Goal: Find specific page/section: Find specific page/section

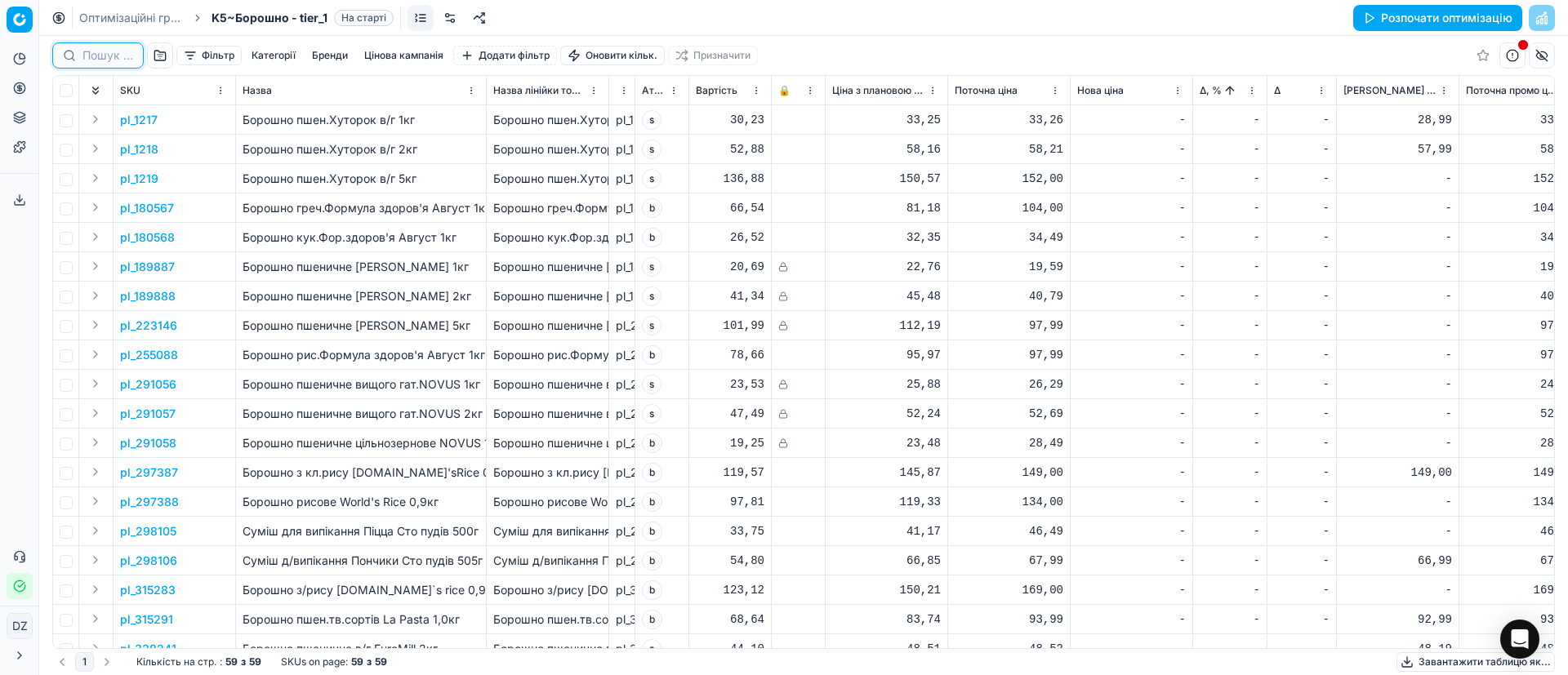
click at [91, 53] on input at bounding box center [108, 55] width 51 height 17
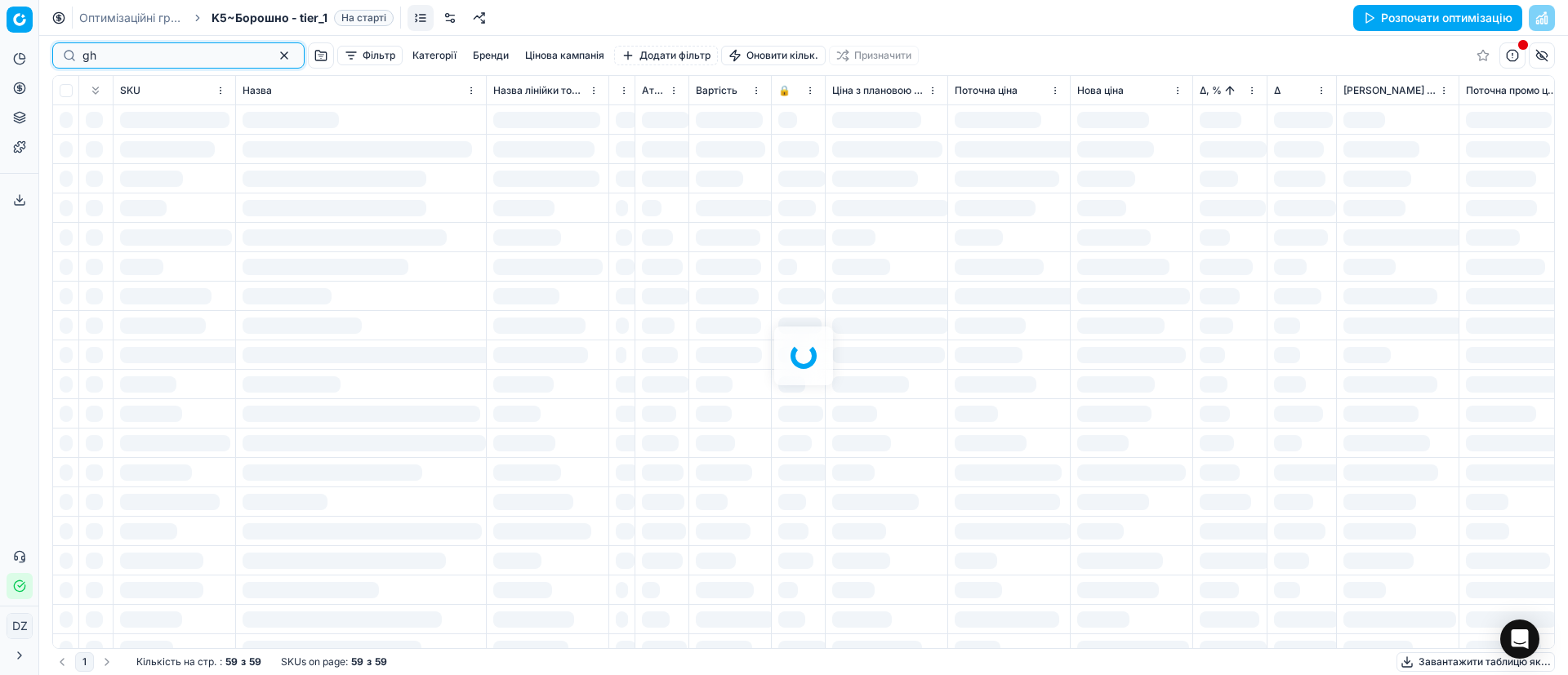
type input "g"
type input "gh"
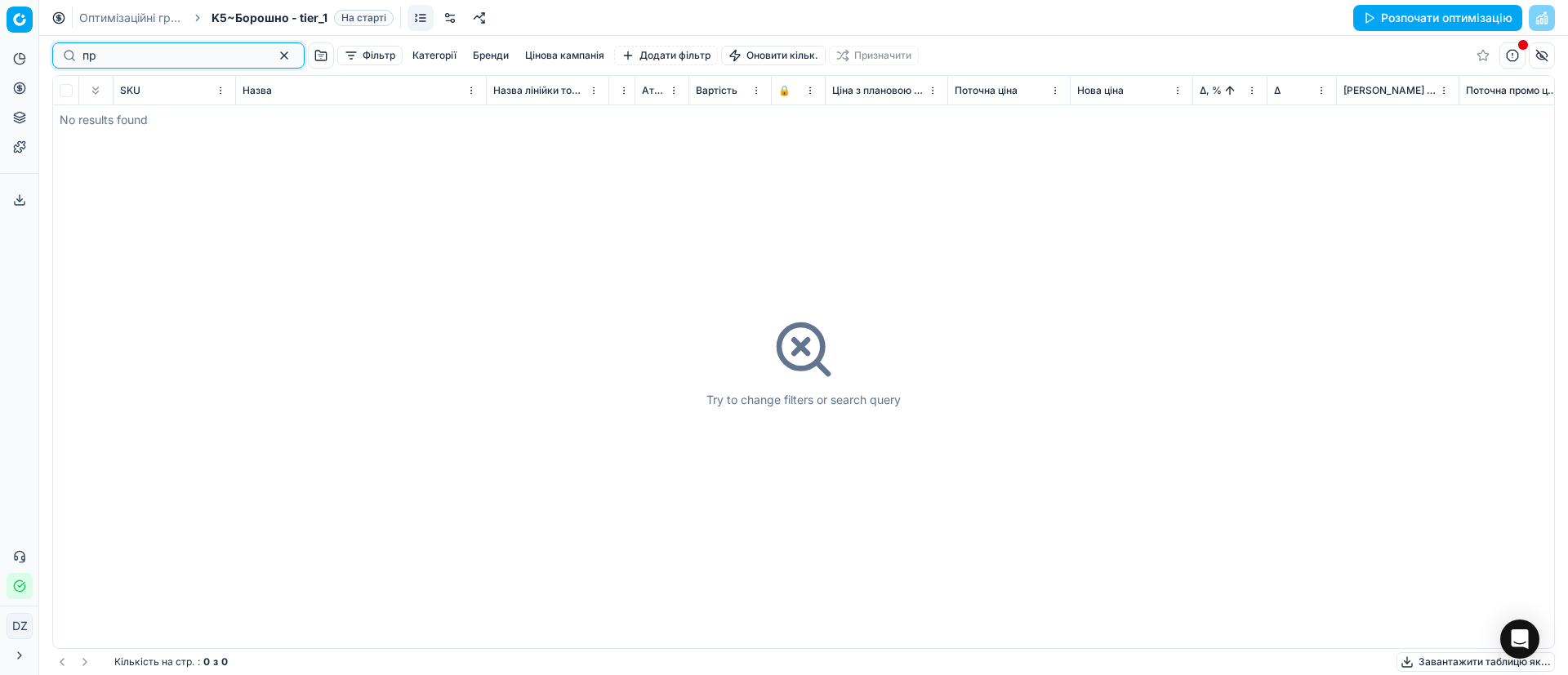
type input "п"
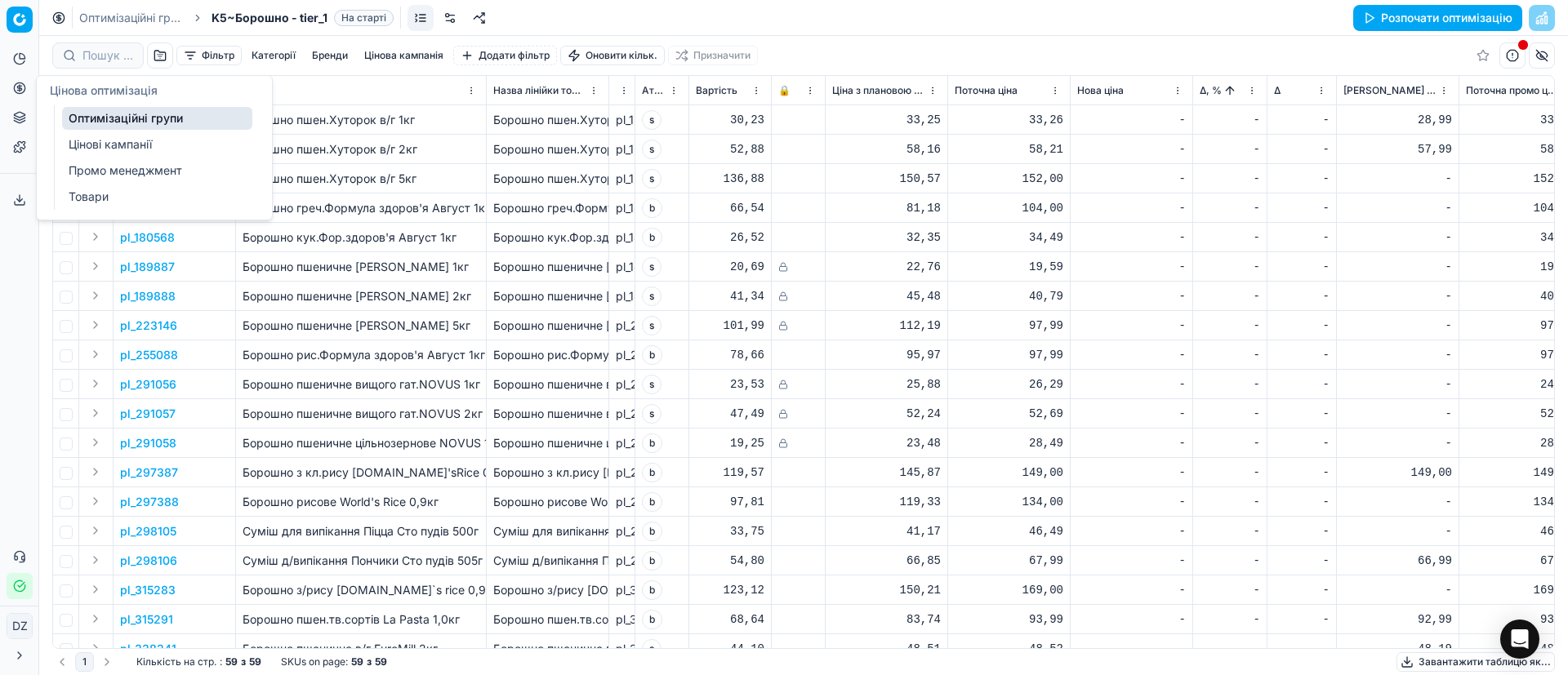
click at [14, 82] on icon at bounding box center [19, 88] width 13 height 13
click at [111, 109] on link "Оптимізаційні групи" at bounding box center [157, 118] width 191 height 23
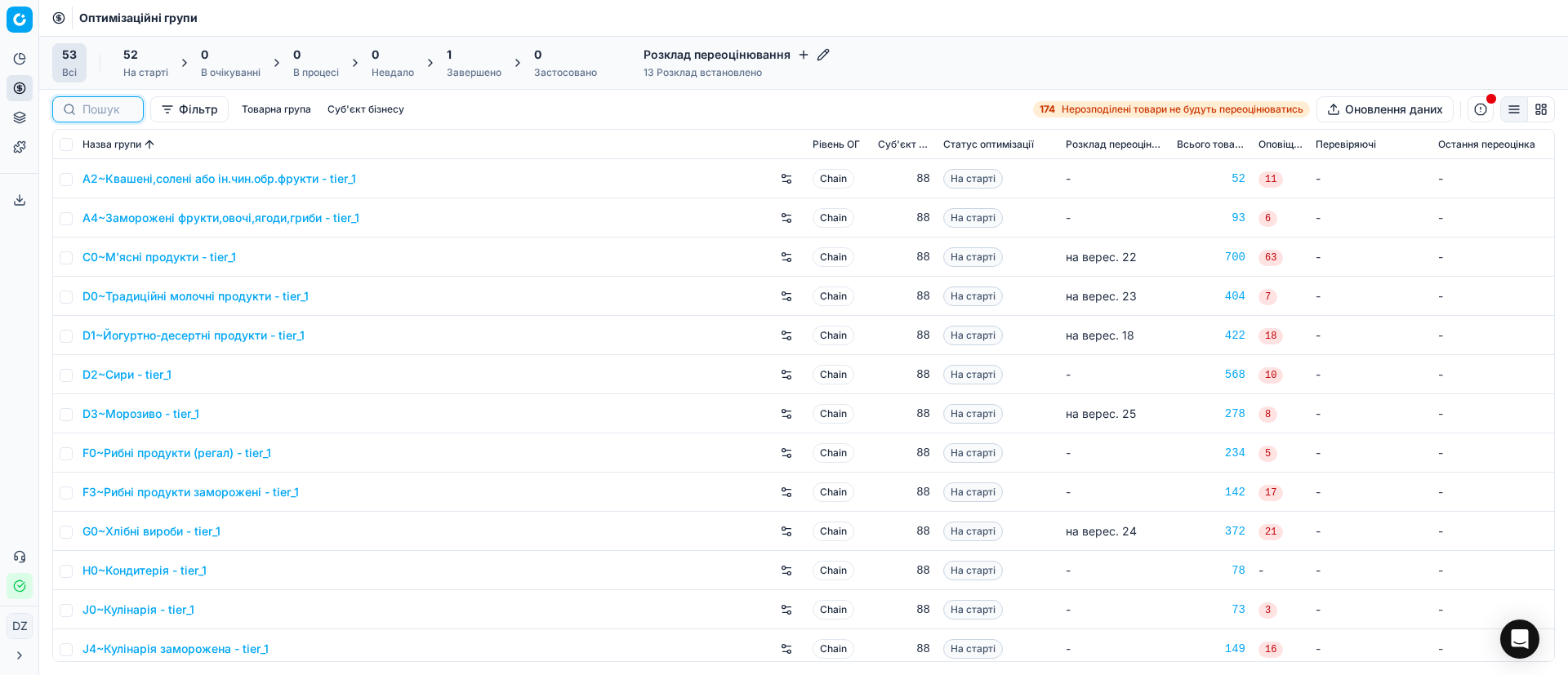
click at [99, 109] on input at bounding box center [108, 110] width 51 height 17
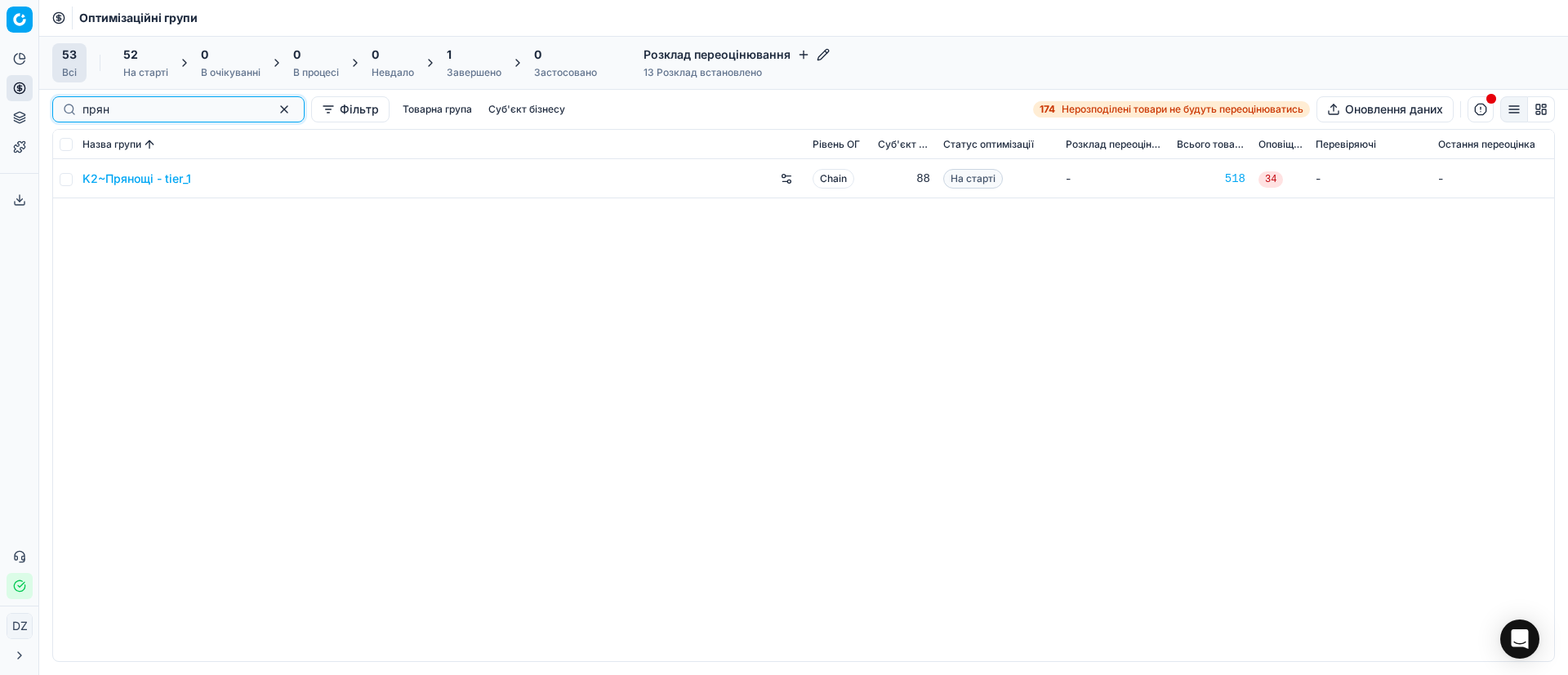
type input "прян"
click at [138, 189] on div "K2~Прянощі - tier_1" at bounding box center [441, 179] width 717 height 26
click at [130, 173] on link "K2~Прянощі - tier_1" at bounding box center [137, 179] width 109 height 17
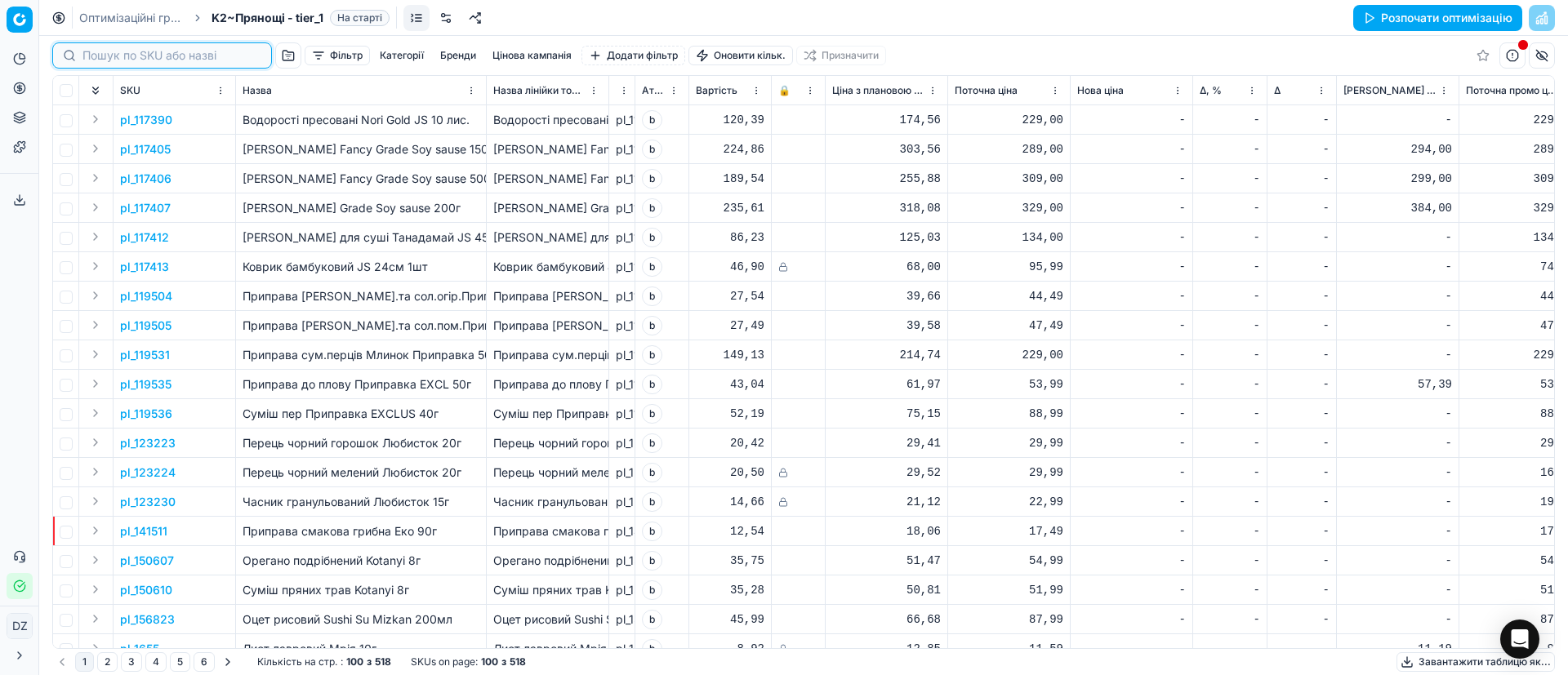
click at [105, 57] on input at bounding box center [172, 55] width 179 height 17
paste input "420463"
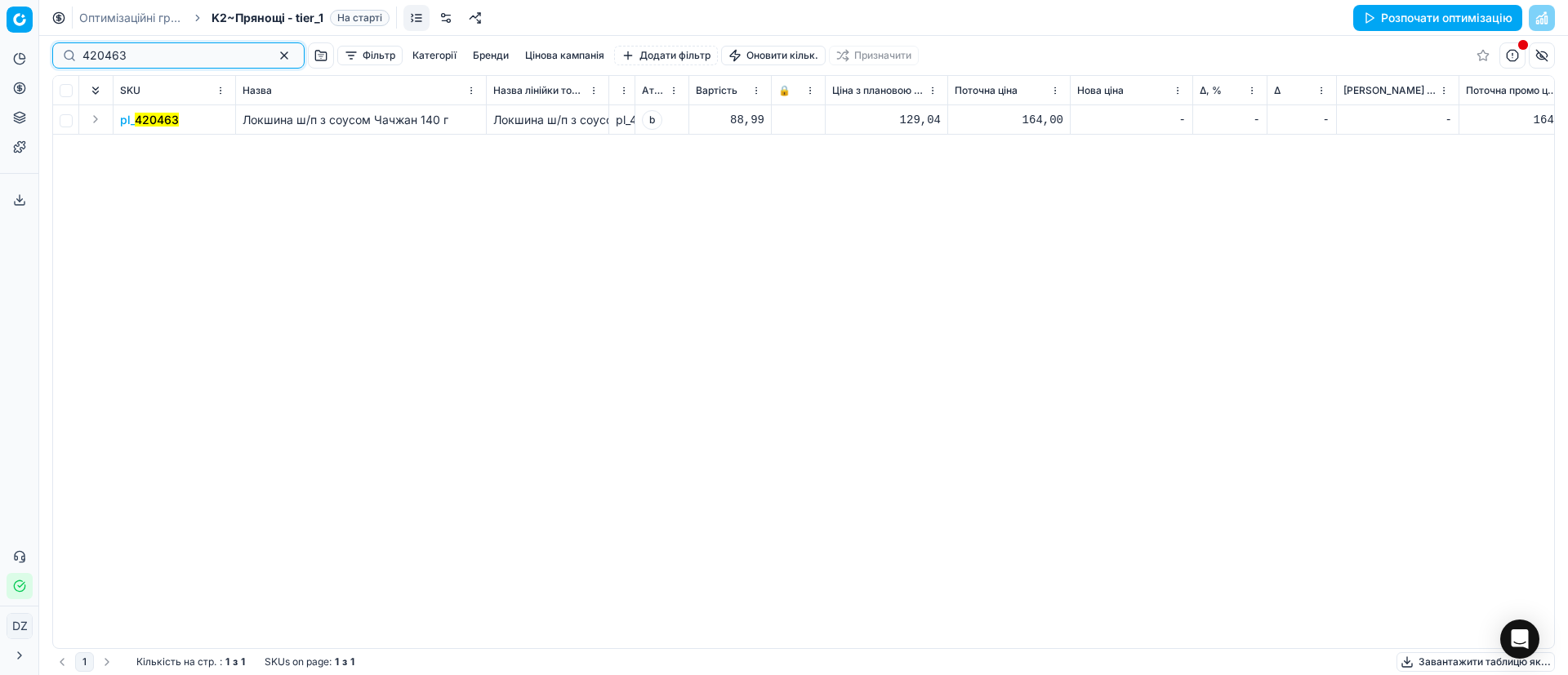
type input "420463"
drag, startPoint x: 264, startPoint y: 52, endPoint x: 263, endPoint y: 63, distance: 11.0
click at [275, 52] on button "button" at bounding box center [284, 55] width 19 height 19
